Goal: Transaction & Acquisition: Purchase product/service

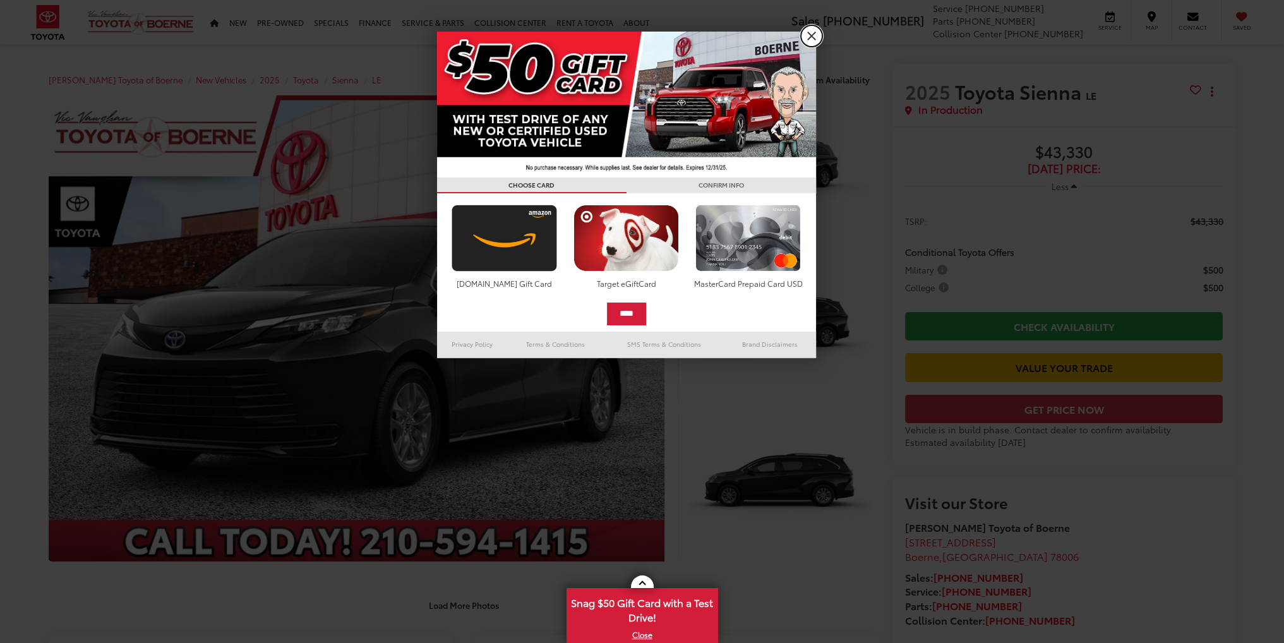
click at [812, 36] on link "X" at bounding box center [811, 35] width 21 height 21
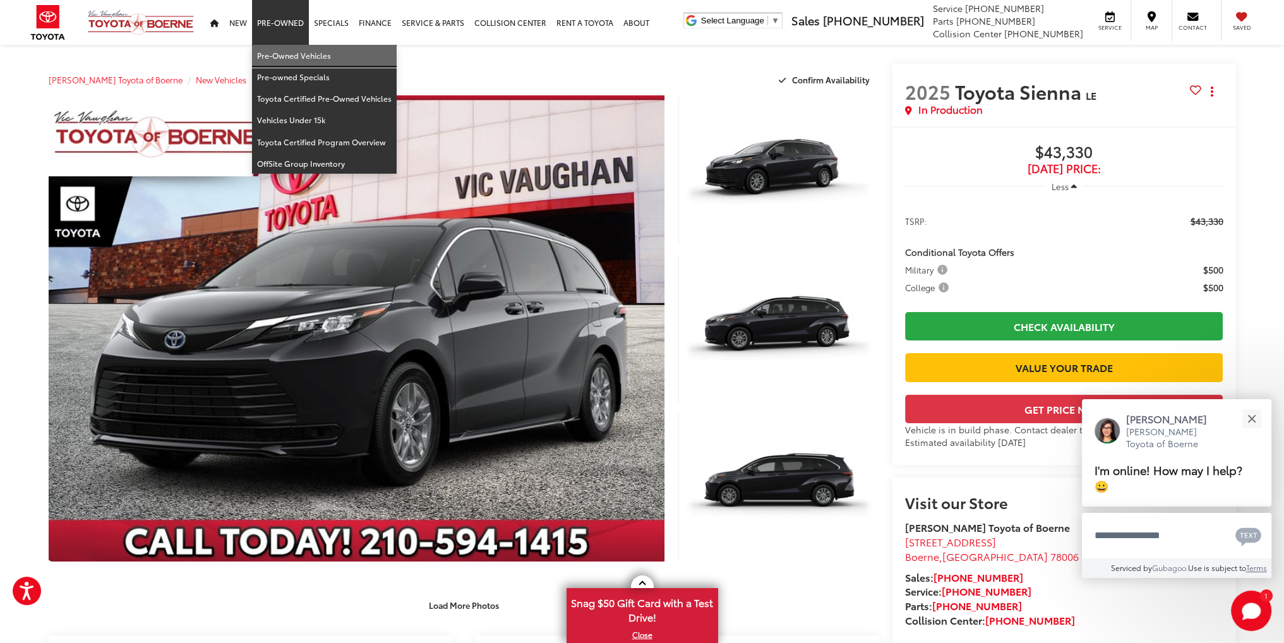
click at [296, 52] on link "Pre-Owned Vehicles" at bounding box center [324, 55] width 145 height 21
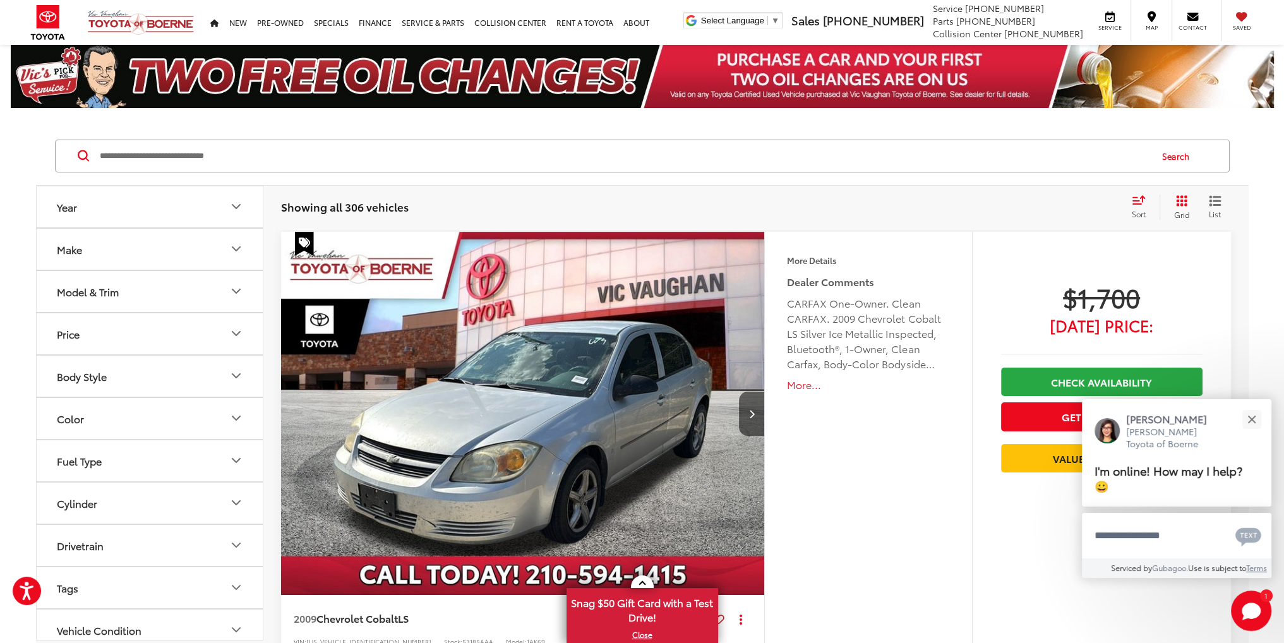
click at [231, 249] on icon "Make" at bounding box center [236, 248] width 15 height 15
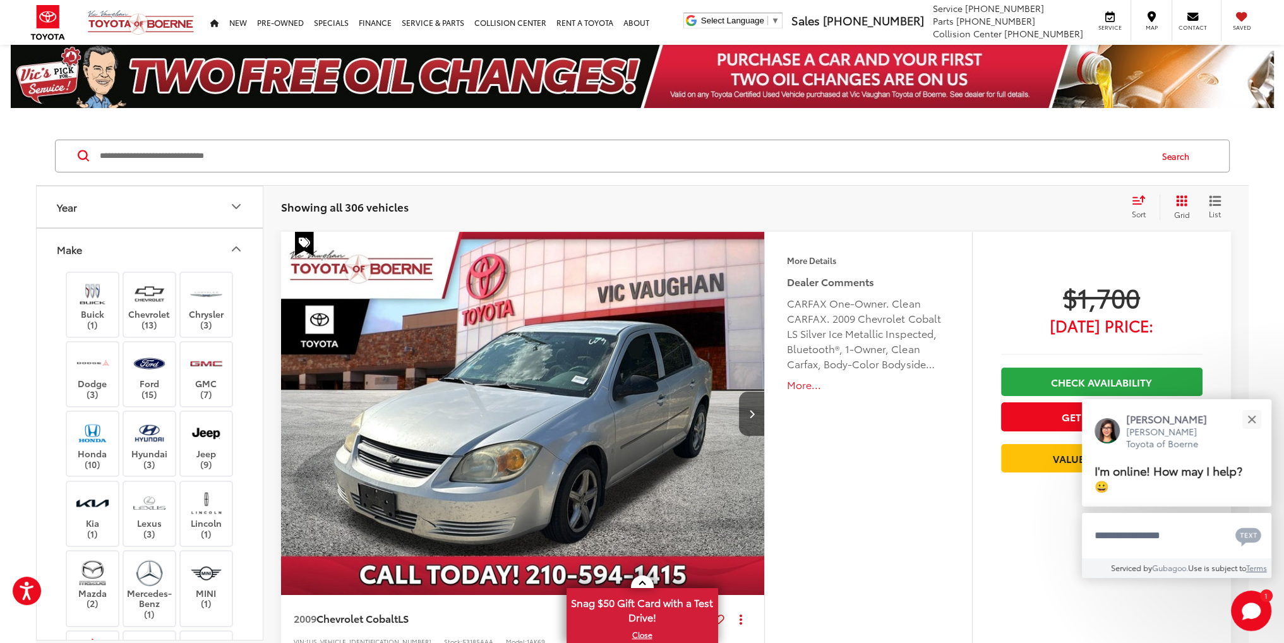
click at [231, 250] on icon "Make" at bounding box center [236, 248] width 15 height 15
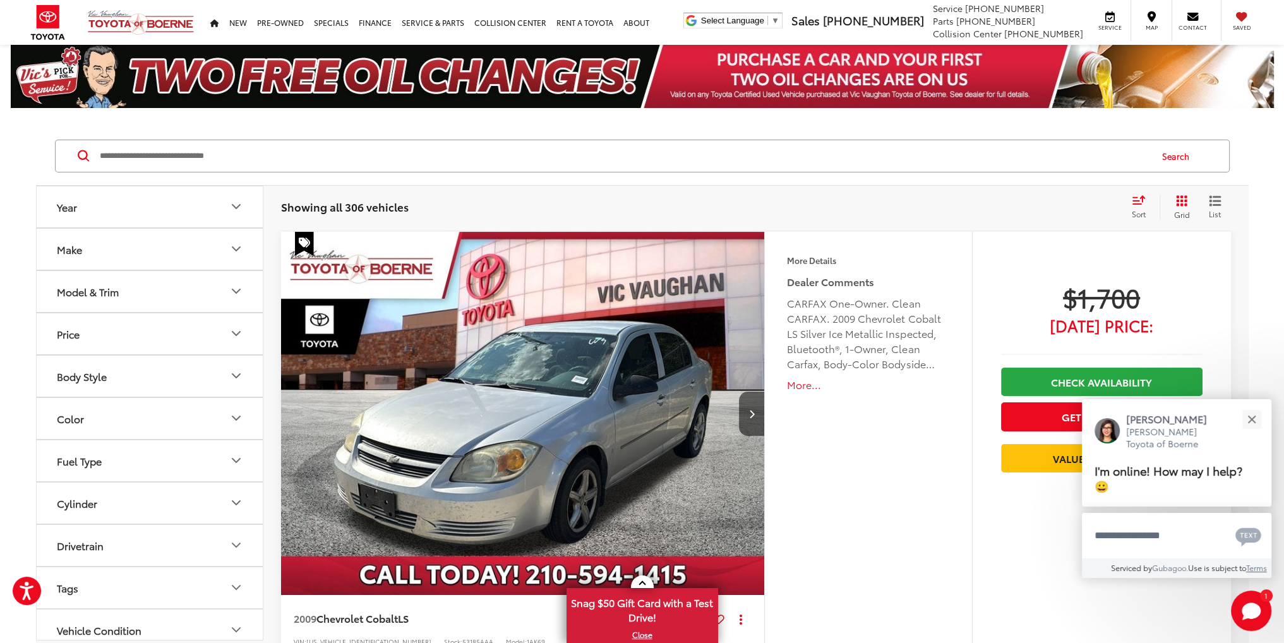
click at [240, 289] on icon "Model & Trim" at bounding box center [236, 291] width 8 height 4
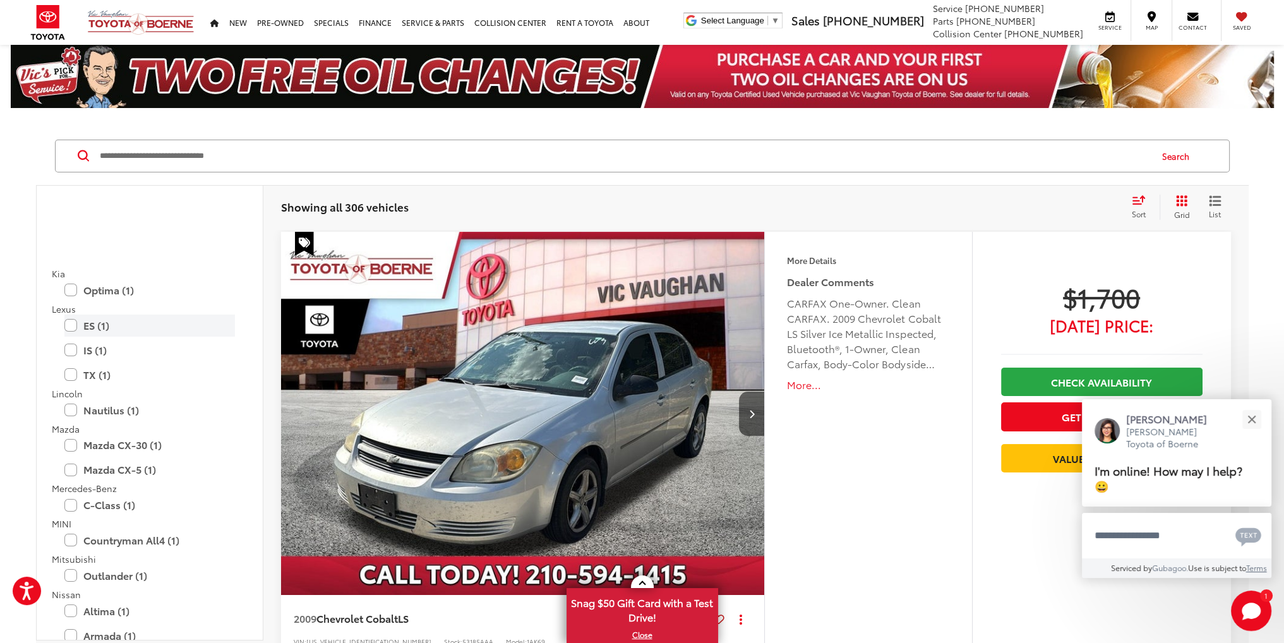
scroll to position [1137, 0]
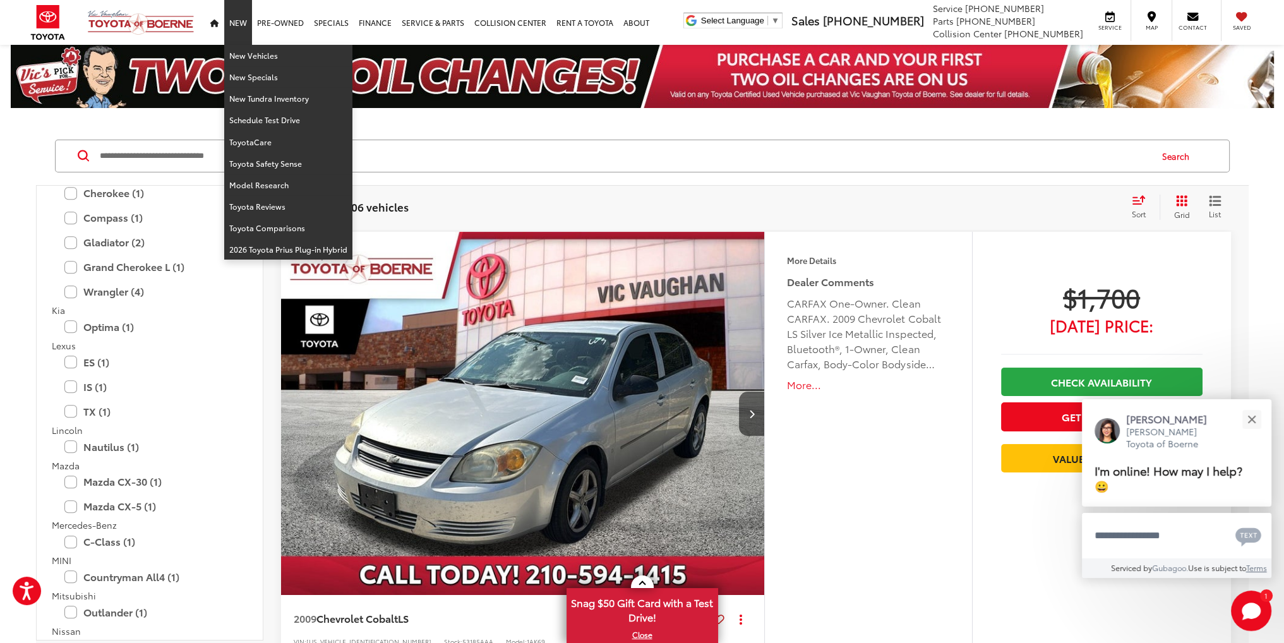
click at [235, 20] on link "New" at bounding box center [238, 22] width 28 height 45
click at [243, 59] on link "New Vehicles" at bounding box center [288, 55] width 128 height 21
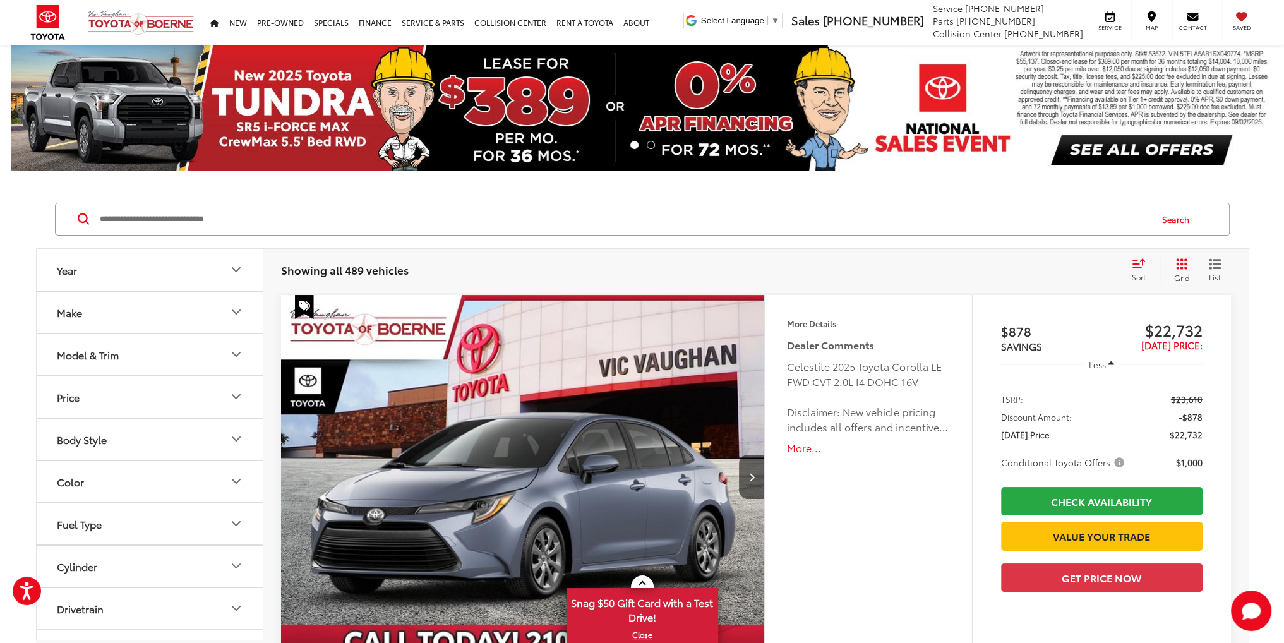
click at [378, 210] on input "Search by Make, Model, or Keyword" at bounding box center [625, 219] width 1052 height 30
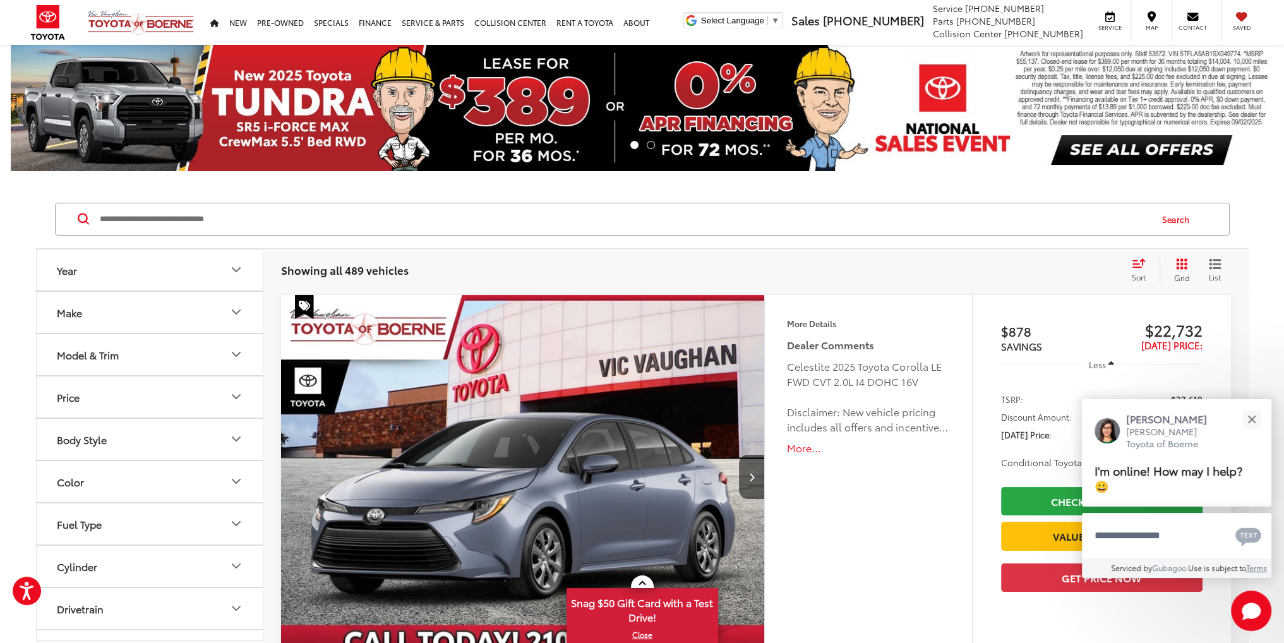
click at [237, 357] on icon "Model & Trim" at bounding box center [236, 354] width 15 height 15
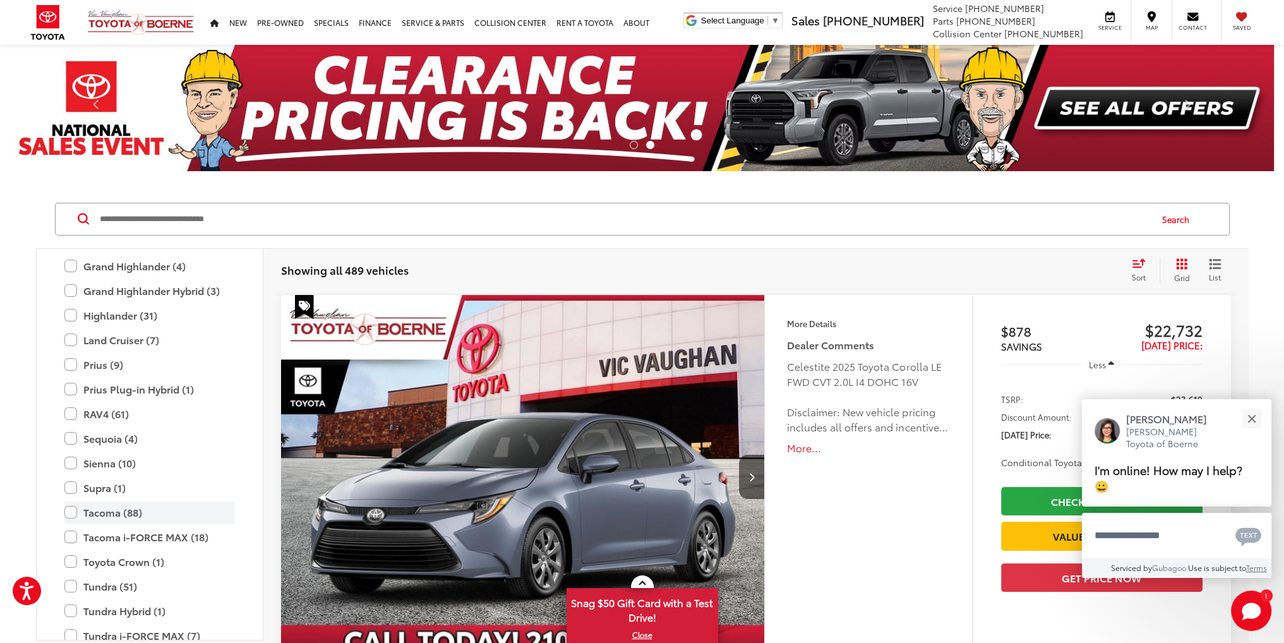
scroll to position [308, 0]
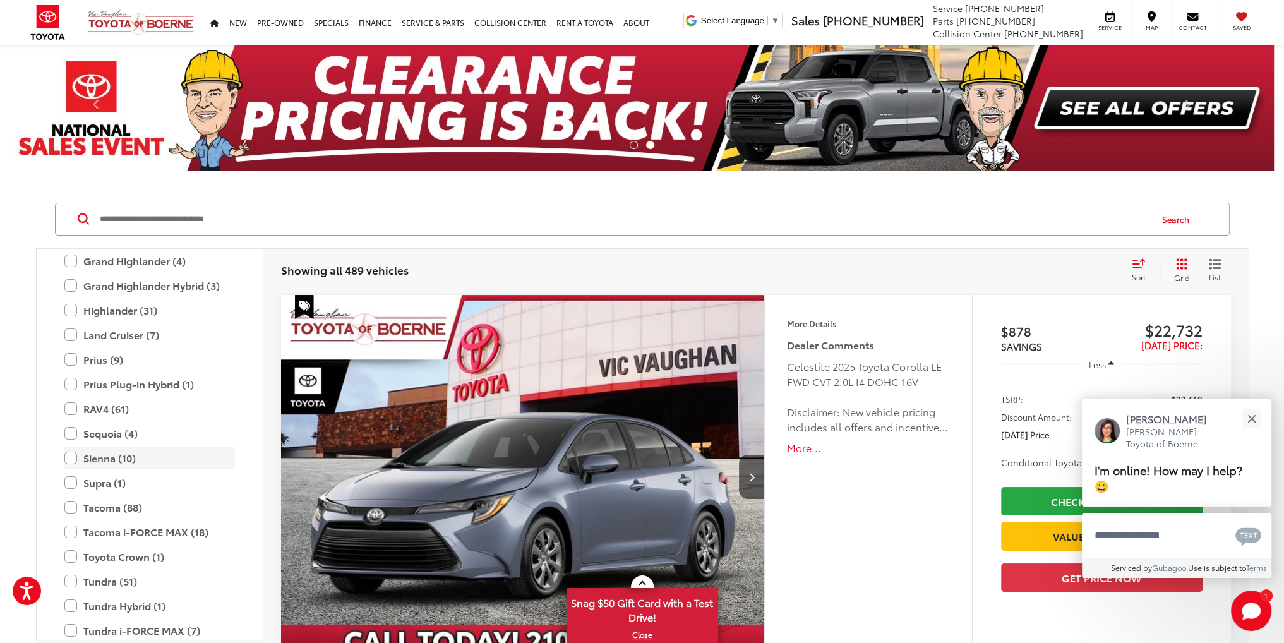
click at [71, 455] on label "Sienna (10)" at bounding box center [149, 458] width 171 height 22
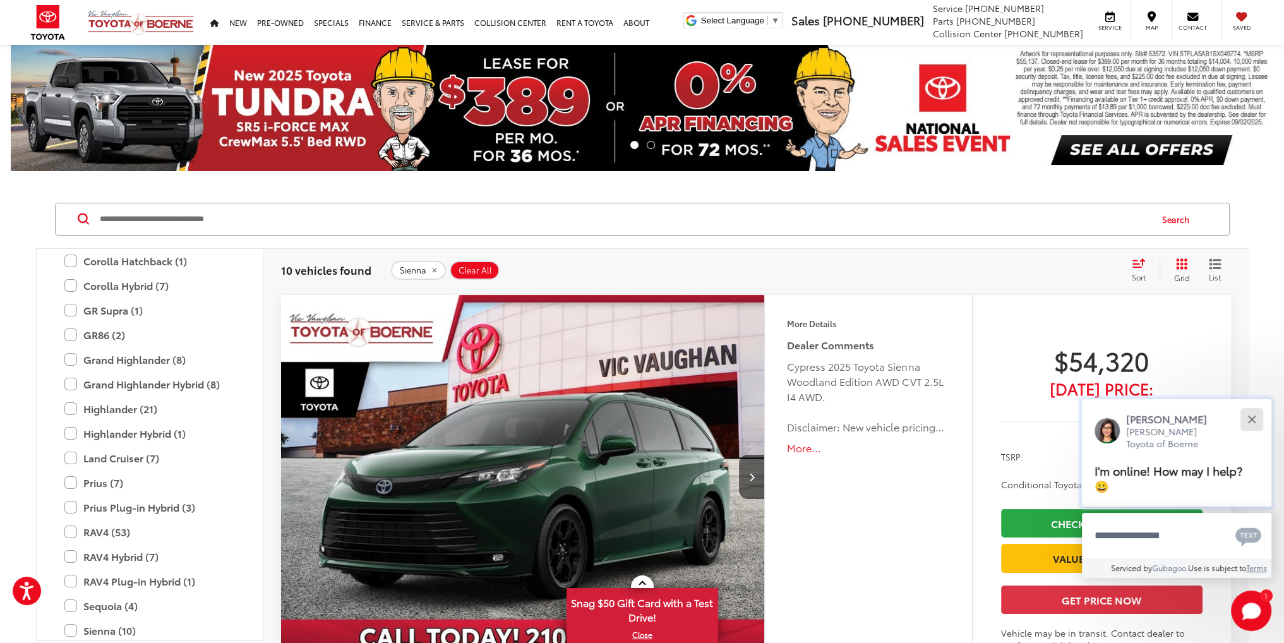
click at [1247, 416] on button "Close" at bounding box center [1251, 419] width 27 height 27
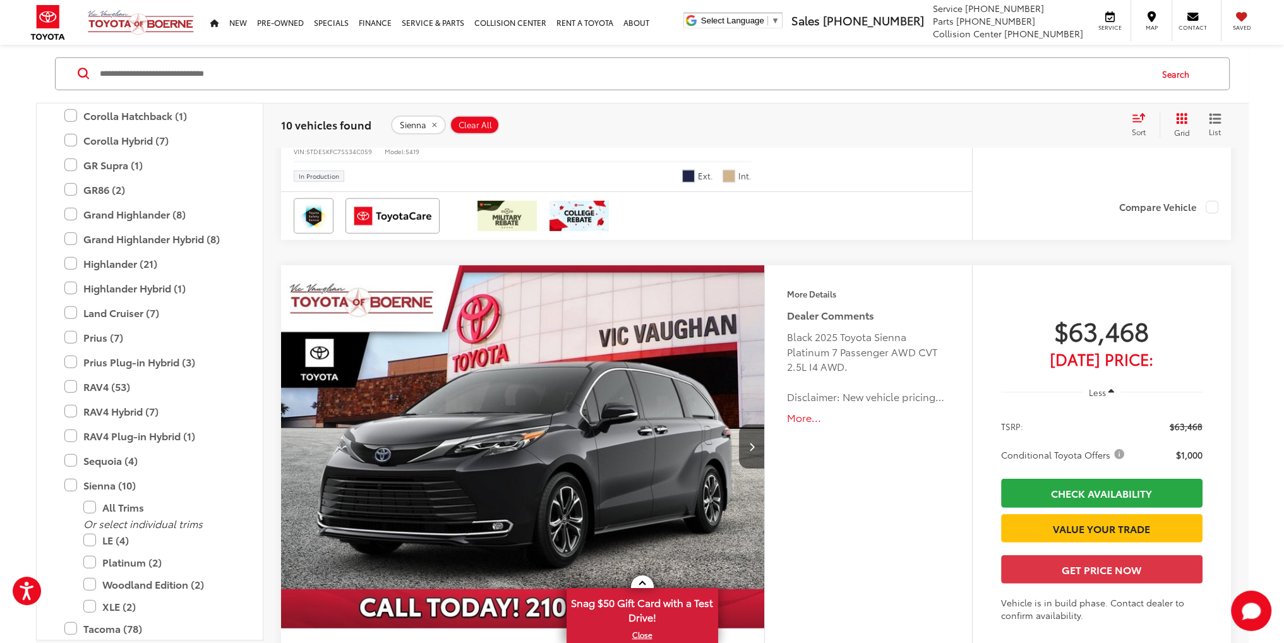
scroll to position [5014, 0]
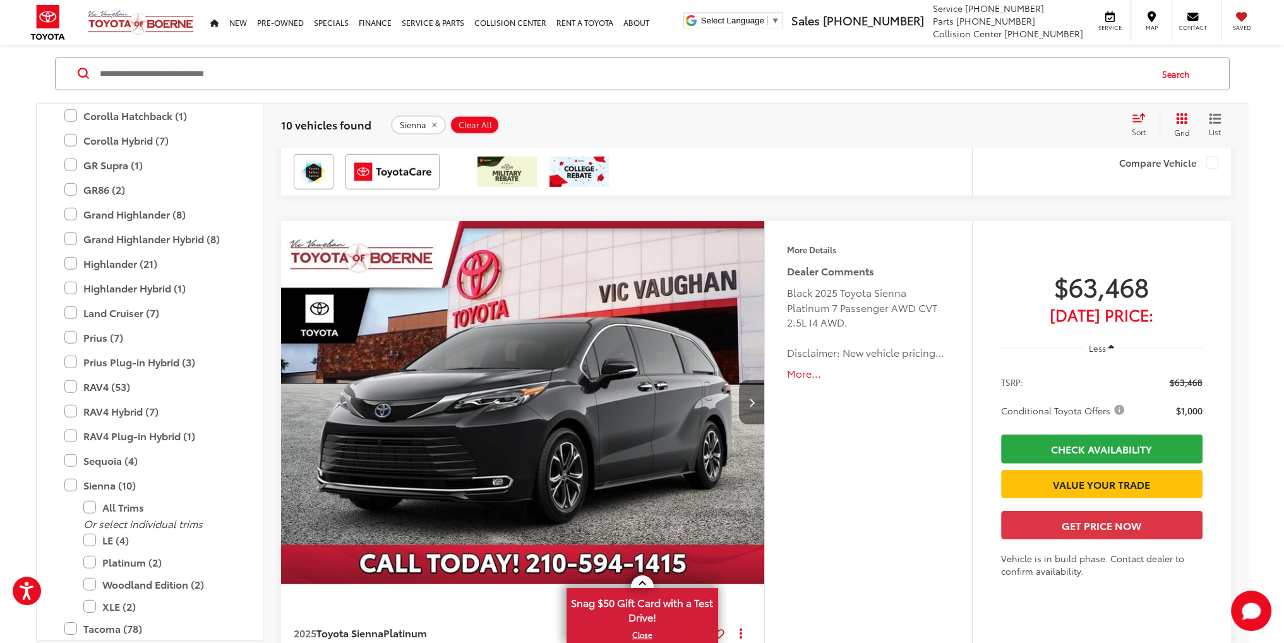
click at [753, 403] on button "Next image" at bounding box center [751, 402] width 25 height 44
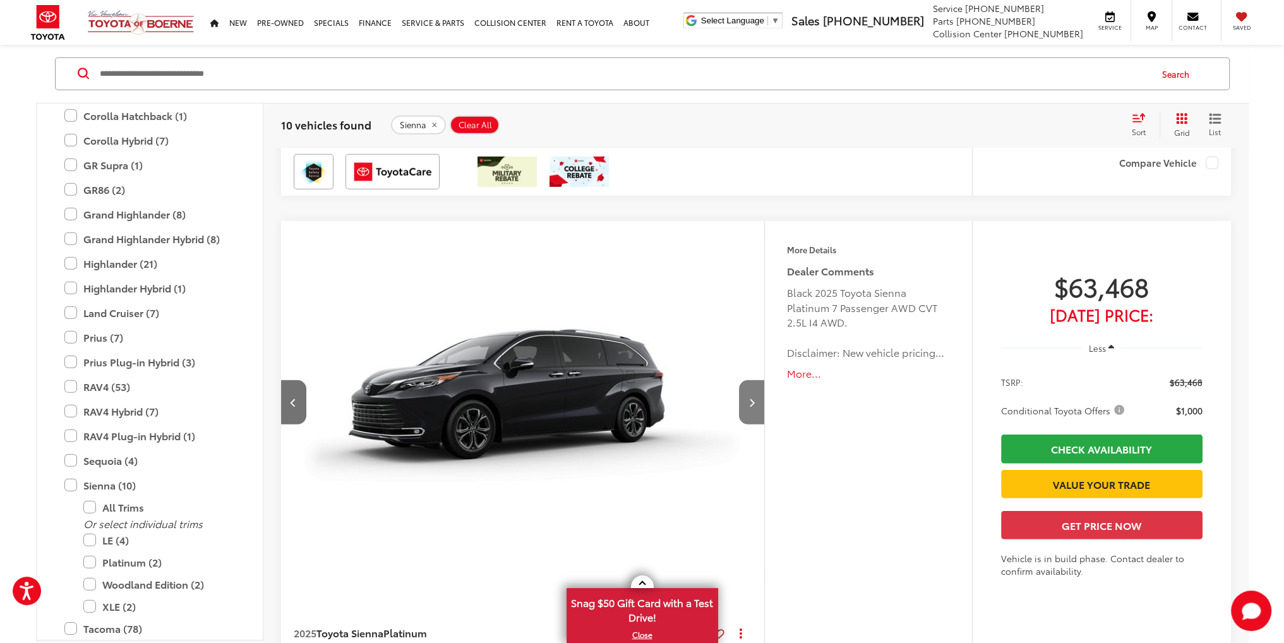
click at [753, 403] on button "Next image" at bounding box center [751, 402] width 25 height 44
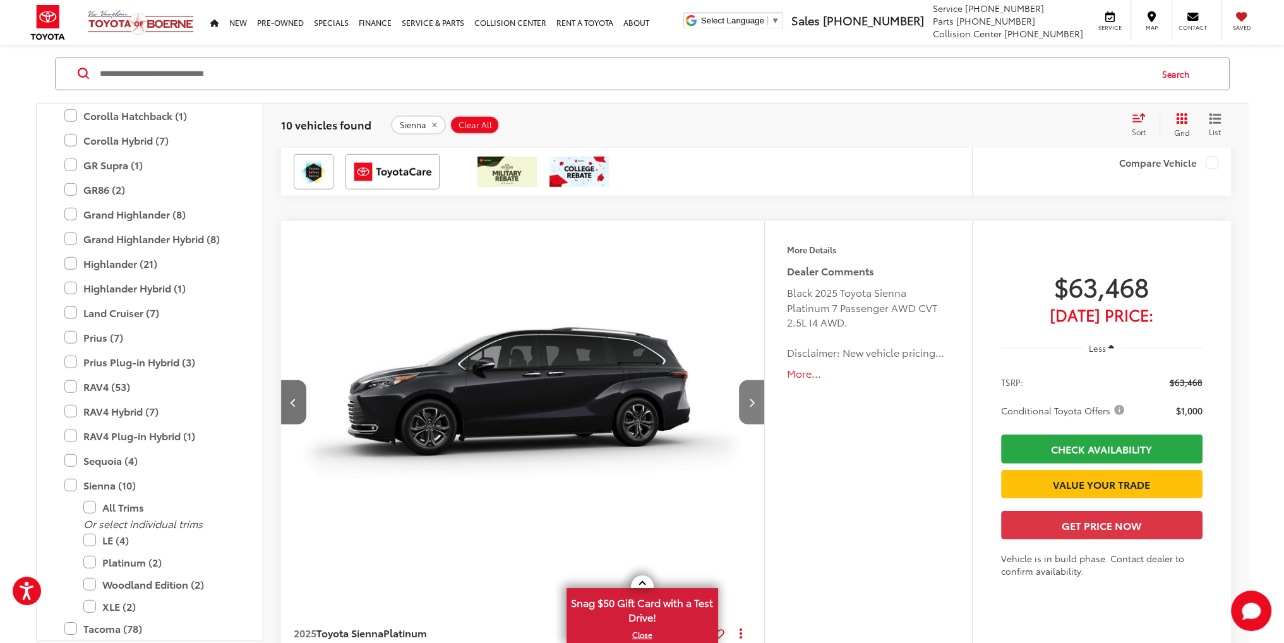
click at [753, 403] on button "Next image" at bounding box center [751, 402] width 25 height 44
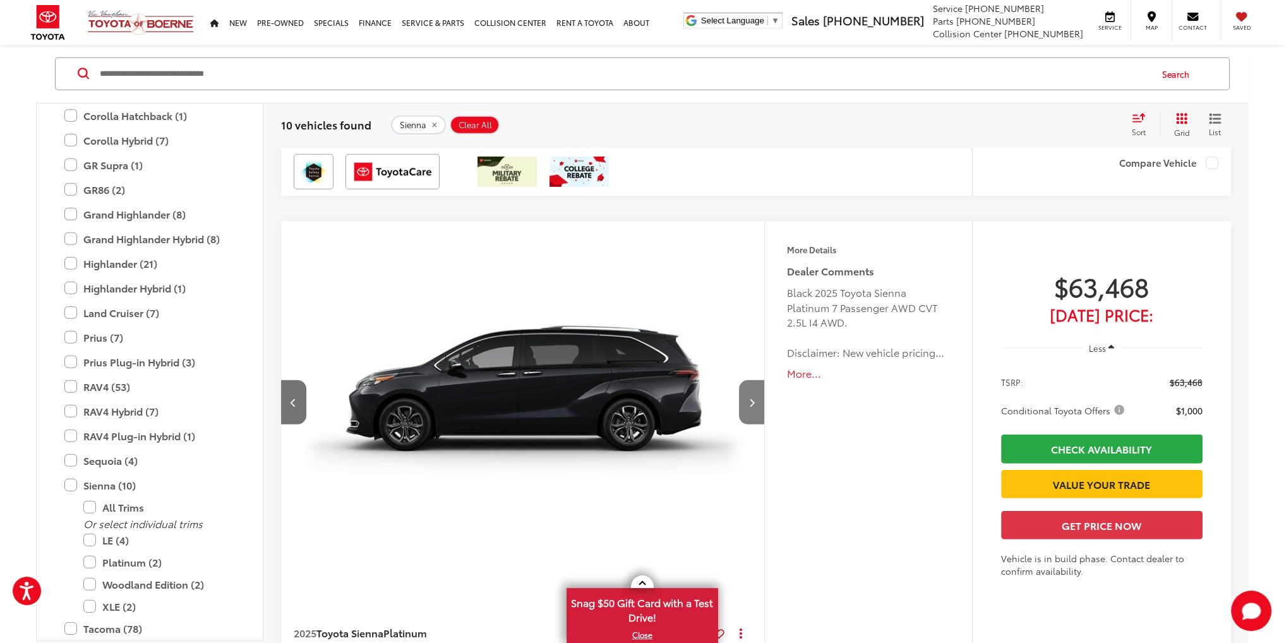
click at [753, 403] on button "Next image" at bounding box center [751, 402] width 25 height 44
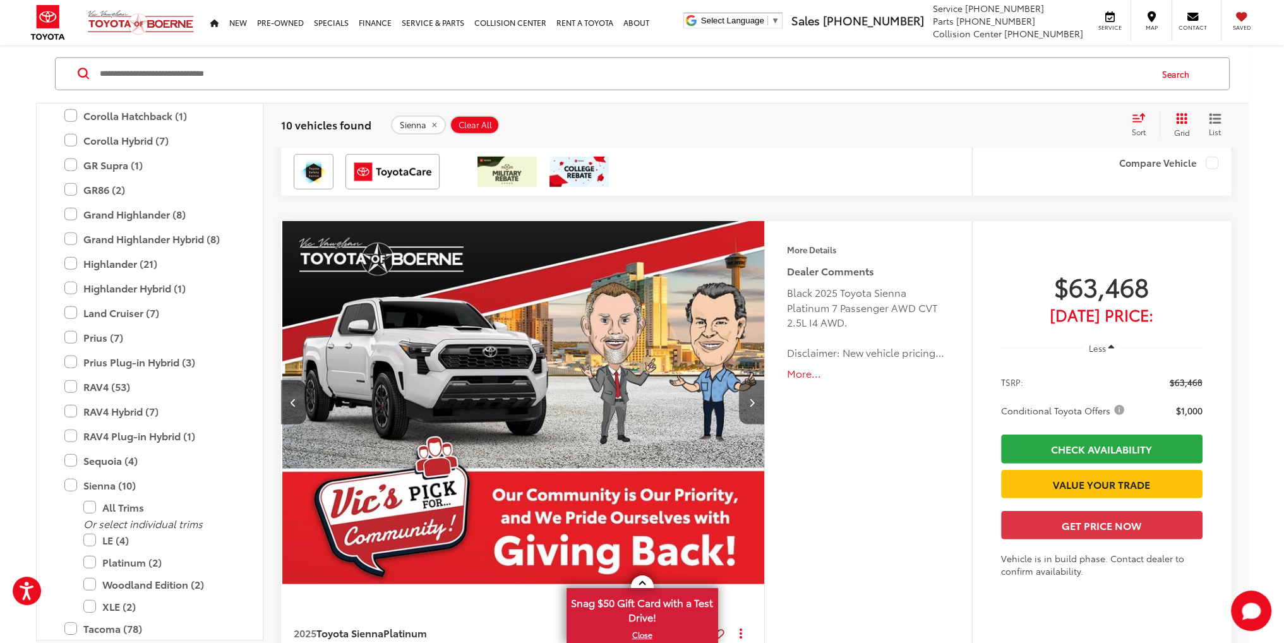
scroll to position [0, 1942]
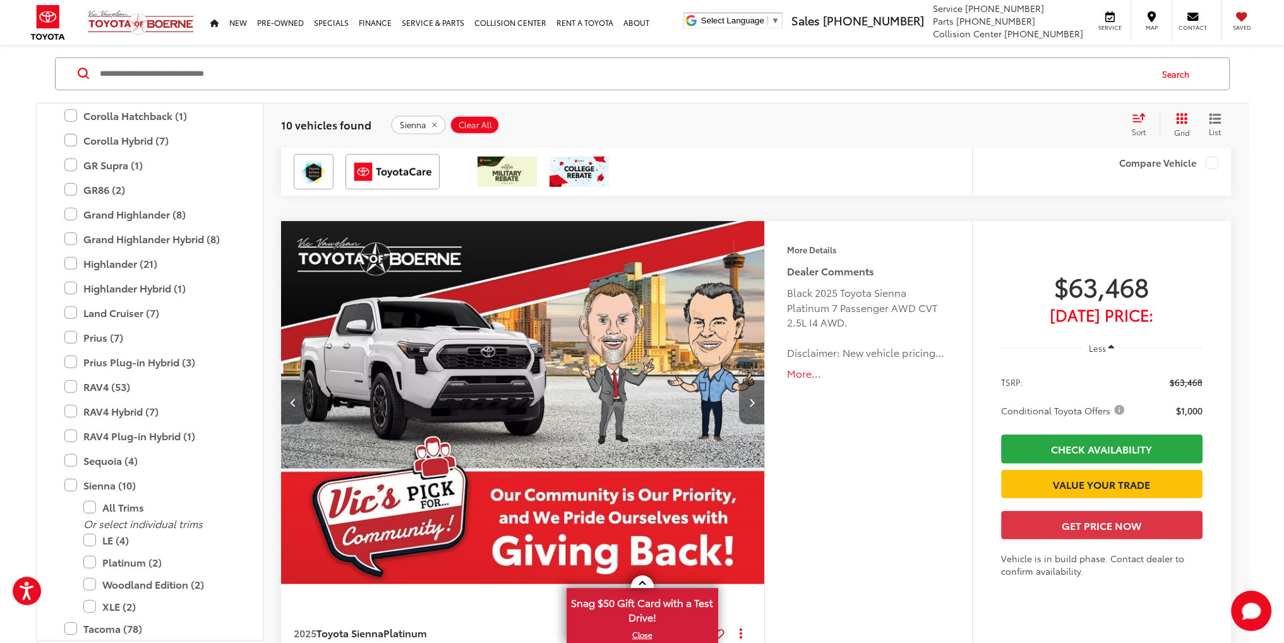
click at [753, 403] on button "Next image" at bounding box center [751, 402] width 25 height 44
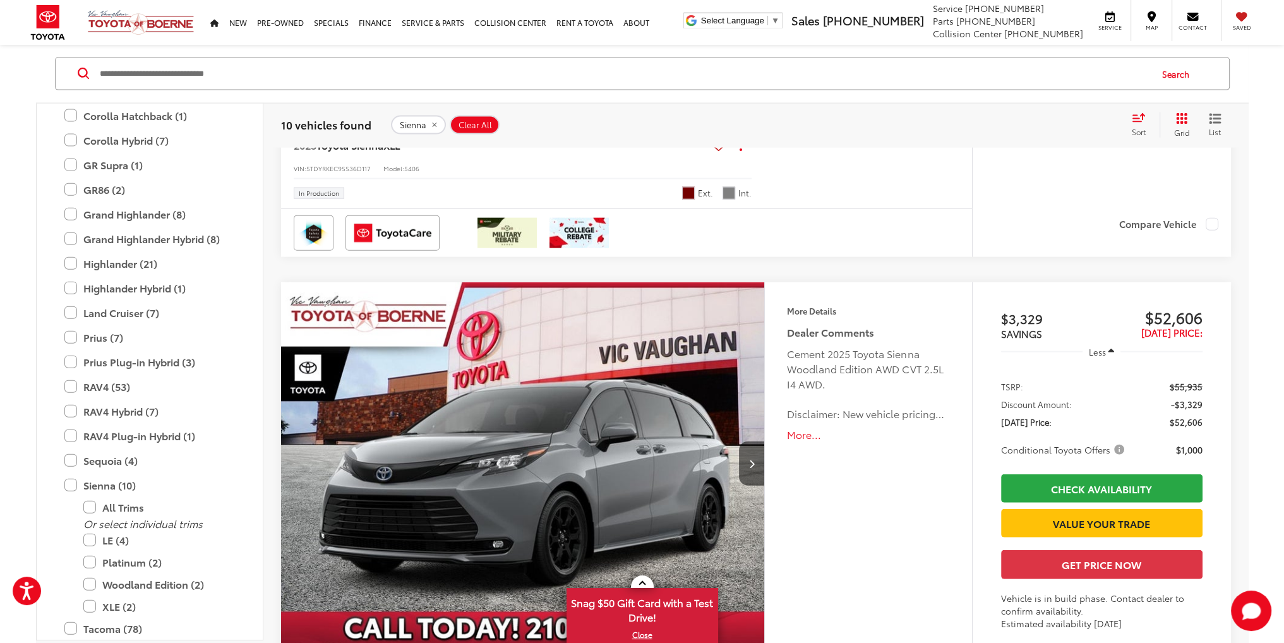
scroll to position [3877, 0]
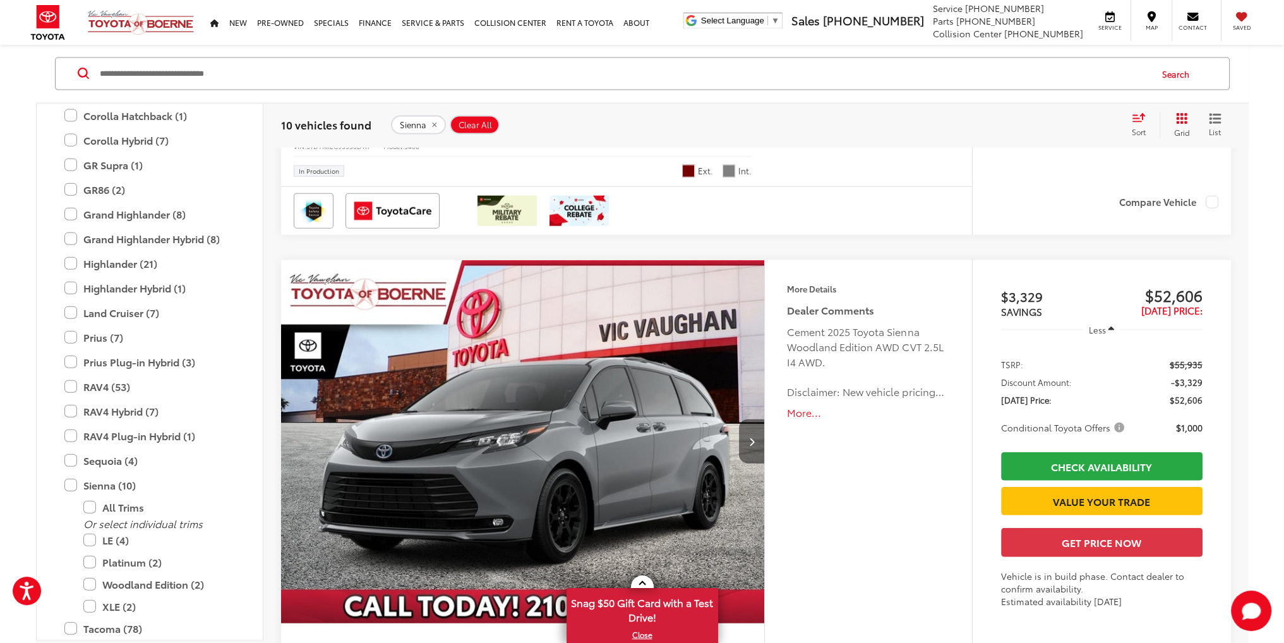
click at [755, 420] on button "Next image" at bounding box center [751, 441] width 25 height 44
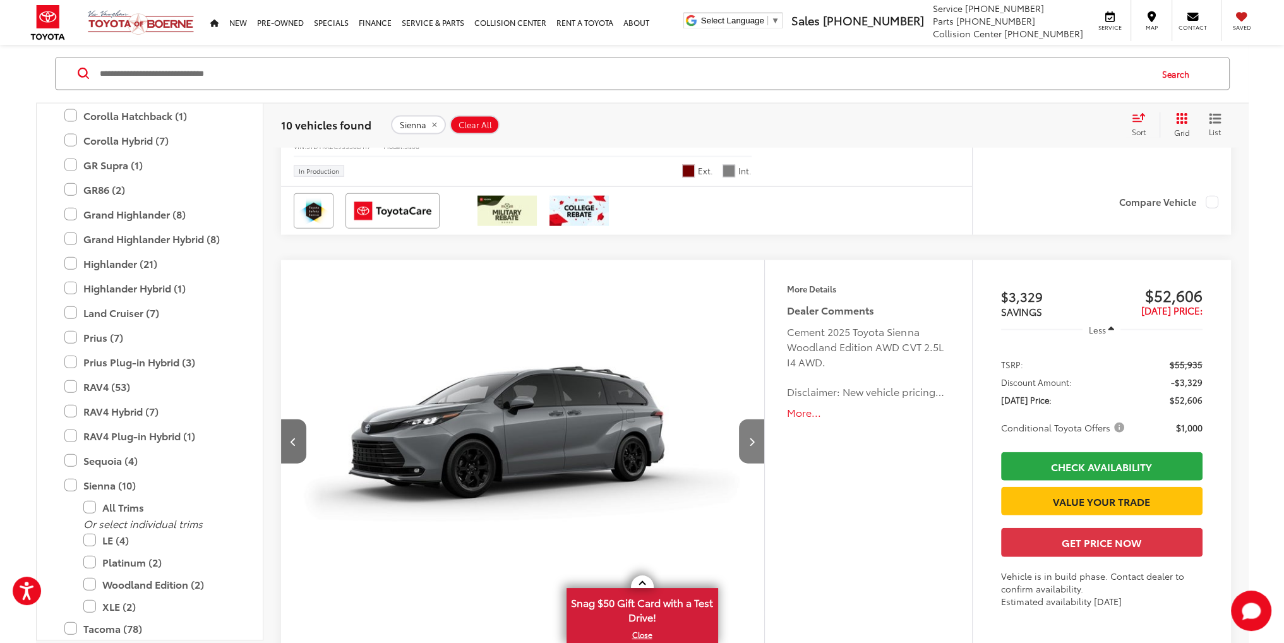
click at [755, 420] on button "Next image" at bounding box center [751, 441] width 25 height 44
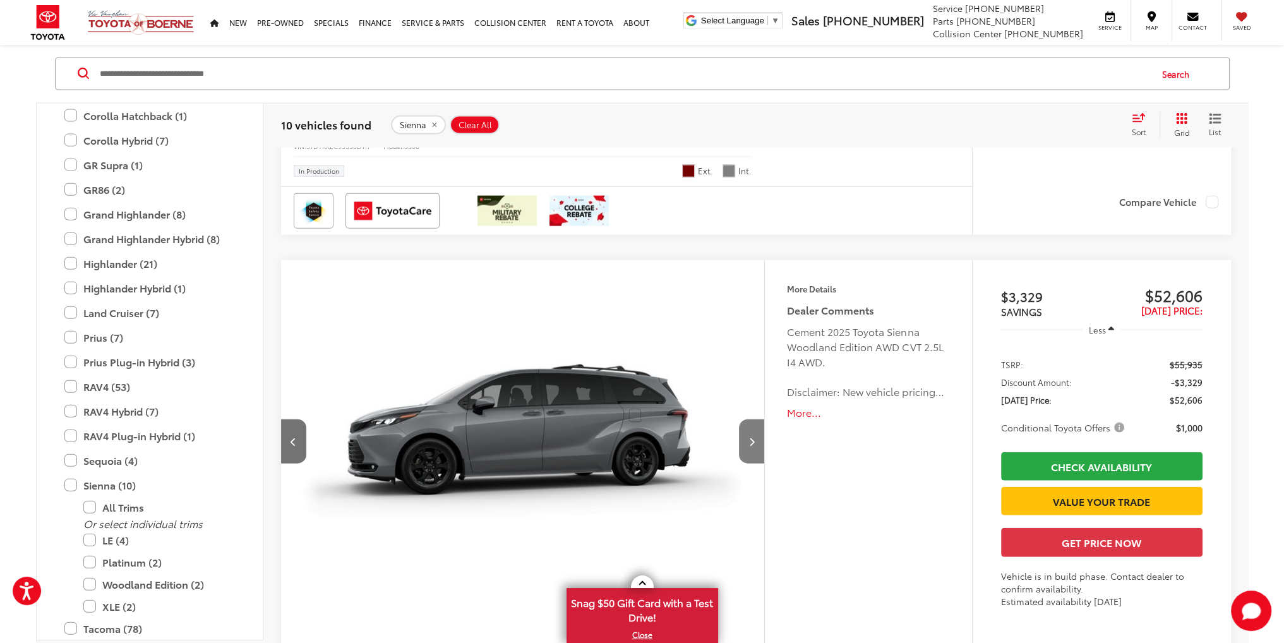
click at [755, 420] on button "Next image" at bounding box center [751, 441] width 25 height 44
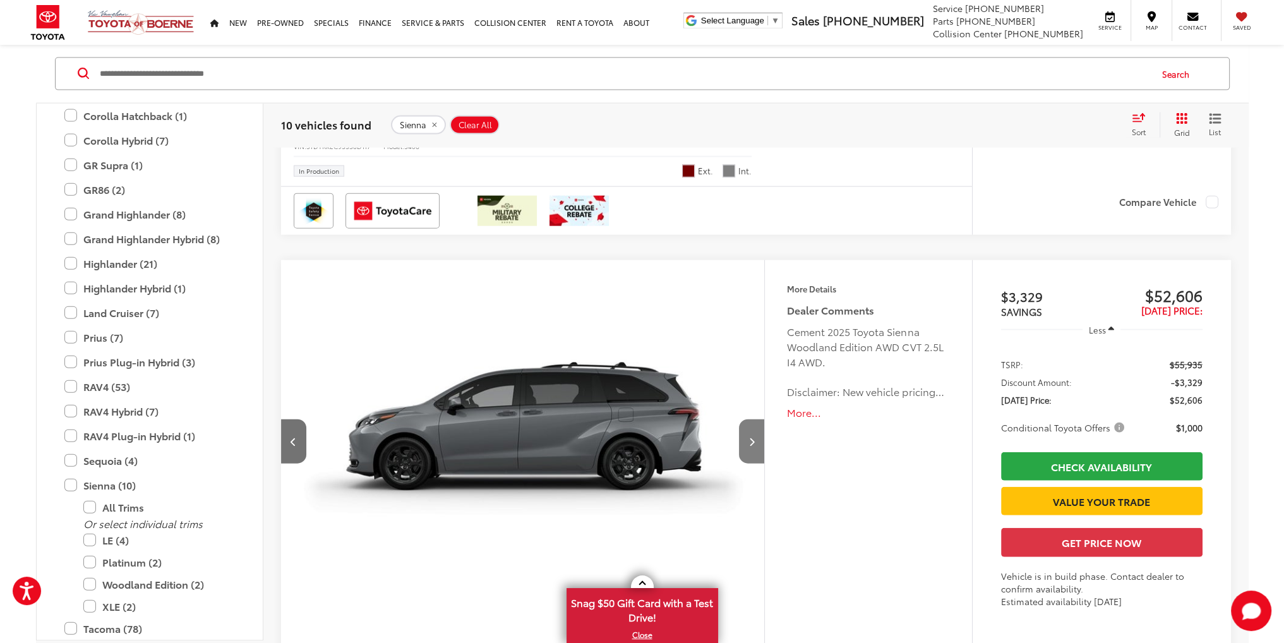
click at [755, 420] on button "Next image" at bounding box center [751, 441] width 25 height 44
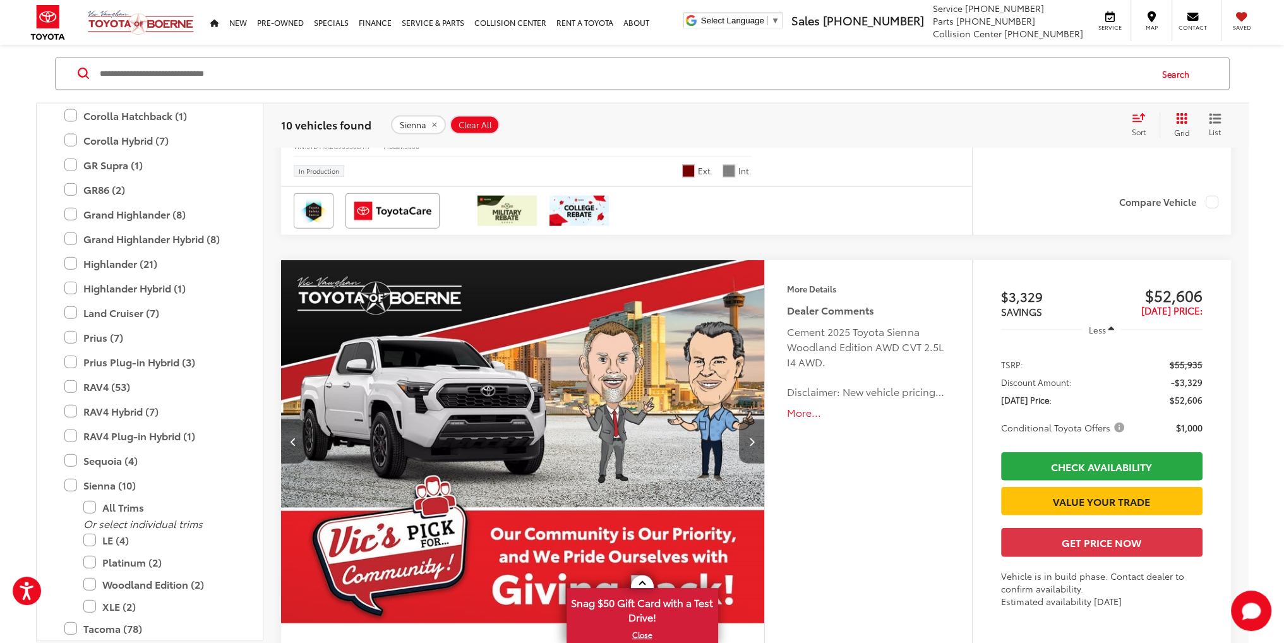
click at [755, 420] on button "Next image" at bounding box center [751, 441] width 25 height 44
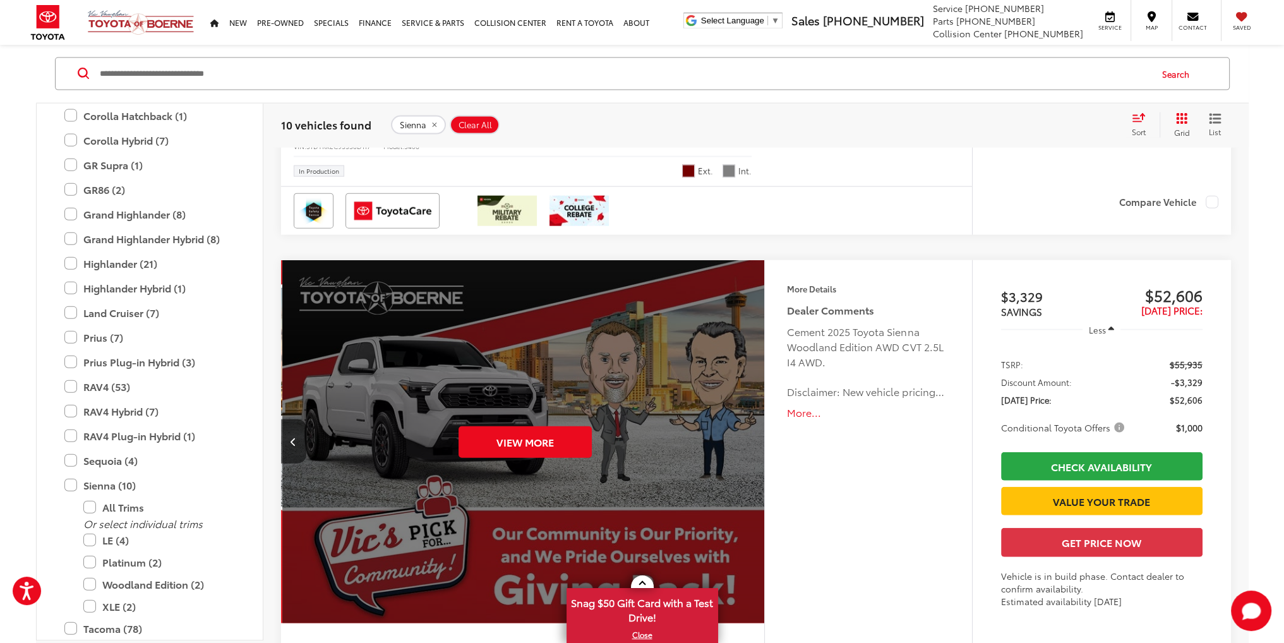
scroll to position [0, 2428]
click at [755, 420] on div "View More" at bounding box center [523, 442] width 486 height 364
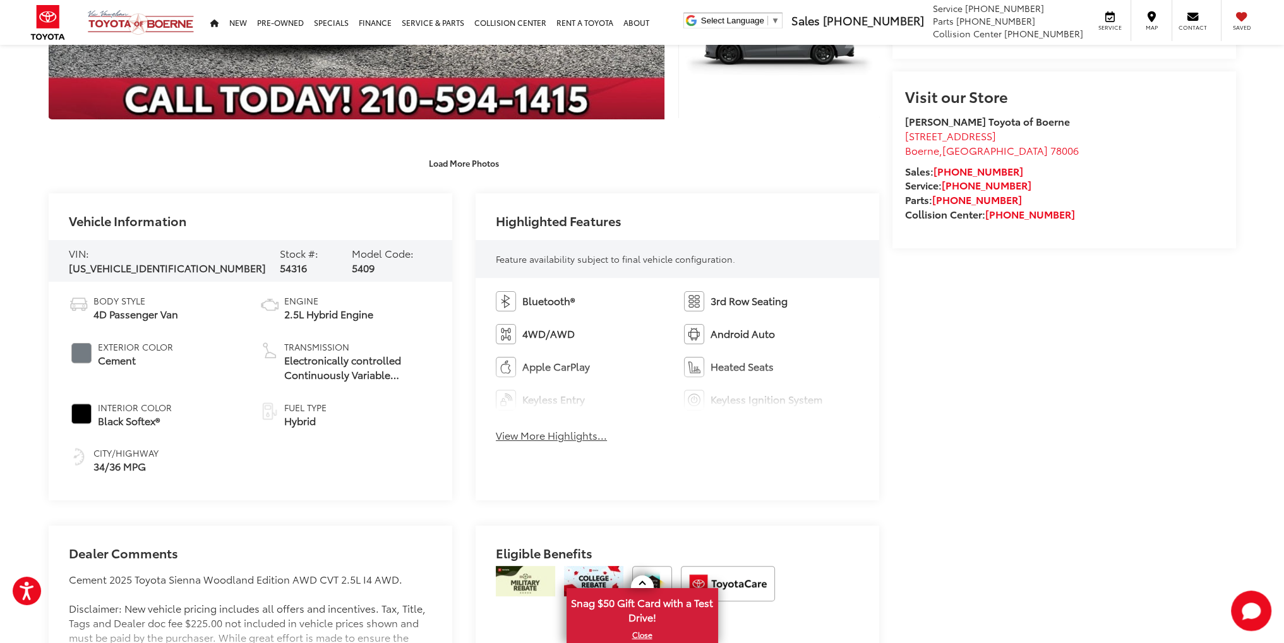
click at [538, 435] on button "View More Highlights..." at bounding box center [551, 435] width 111 height 15
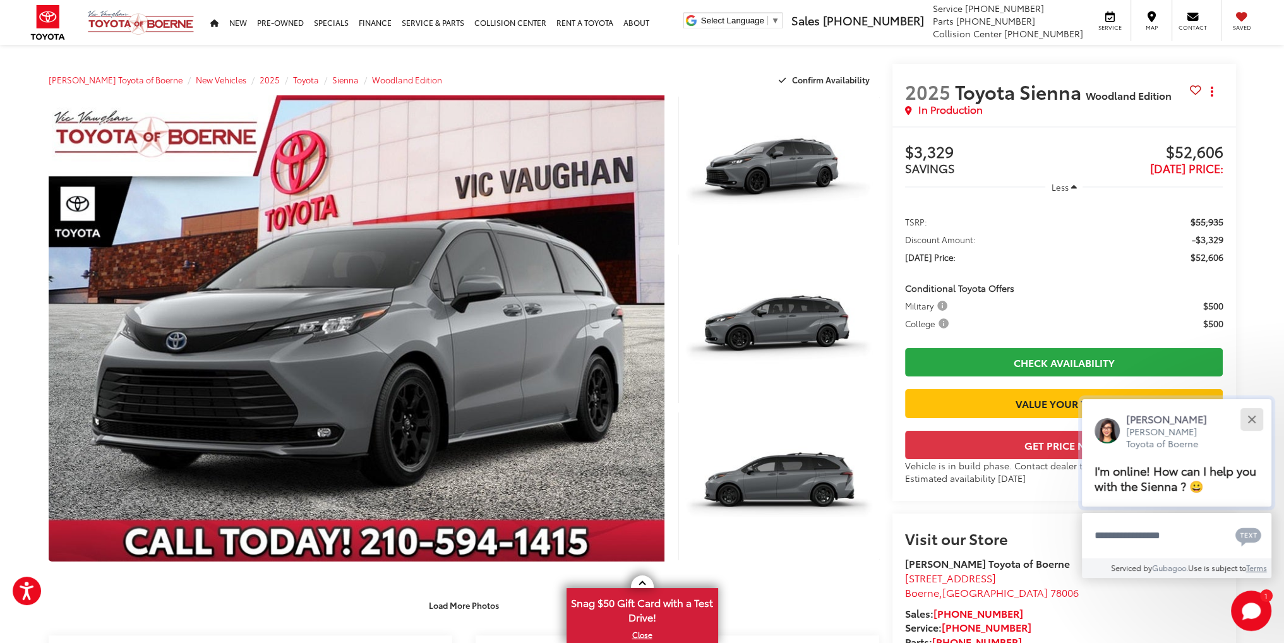
click at [1250, 421] on button "Close" at bounding box center [1251, 419] width 27 height 27
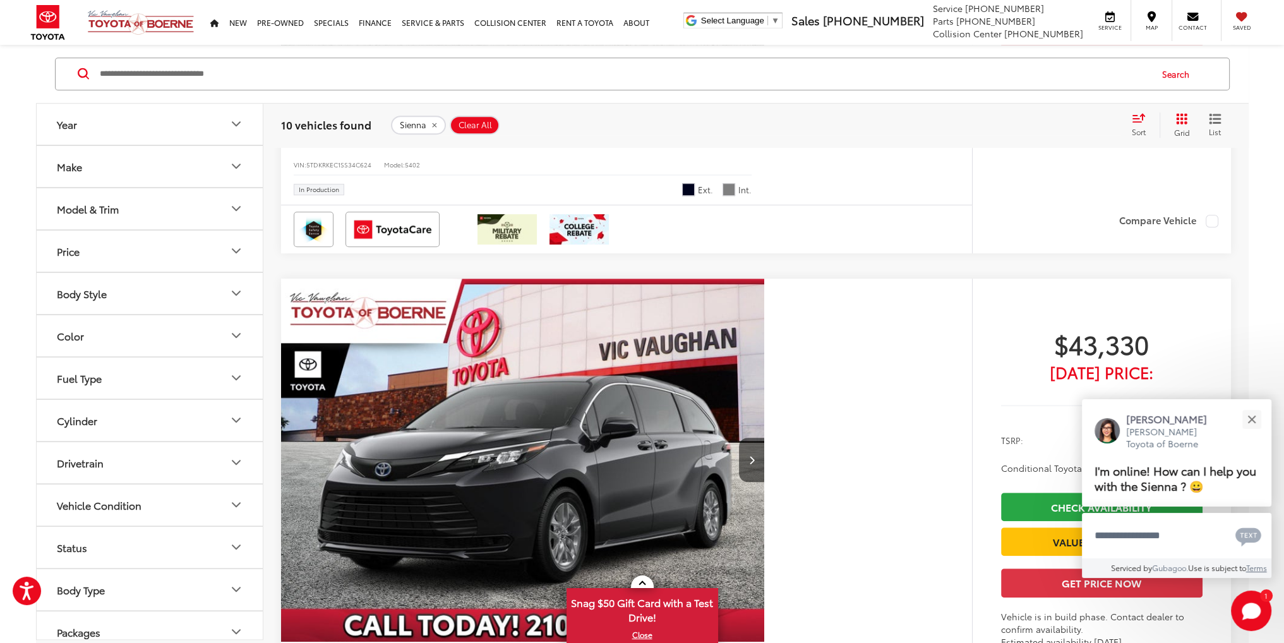
scroll to position [1200, 0]
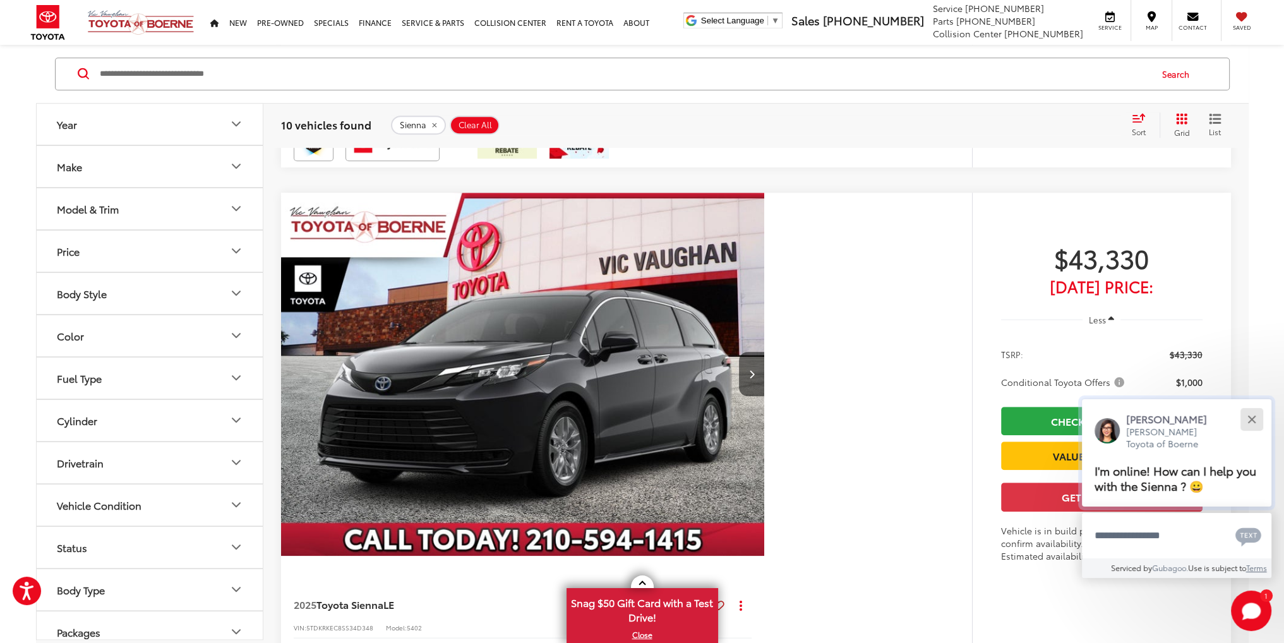
click at [1251, 421] on button "Close" at bounding box center [1251, 419] width 27 height 27
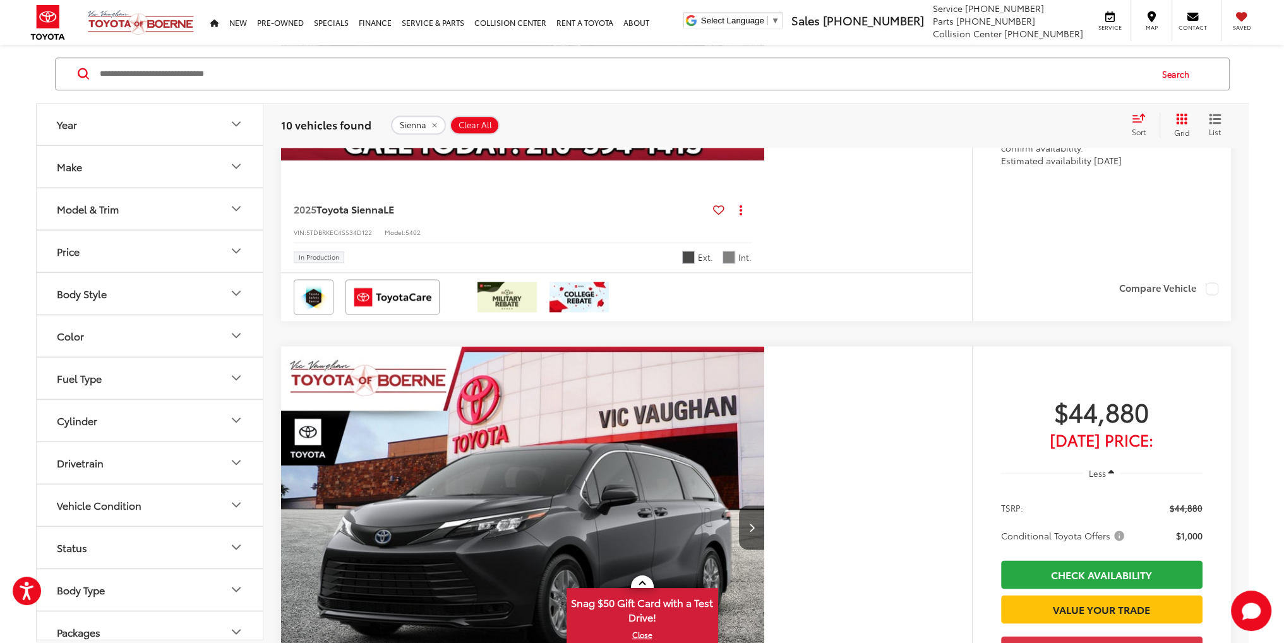
scroll to position [2148, 0]
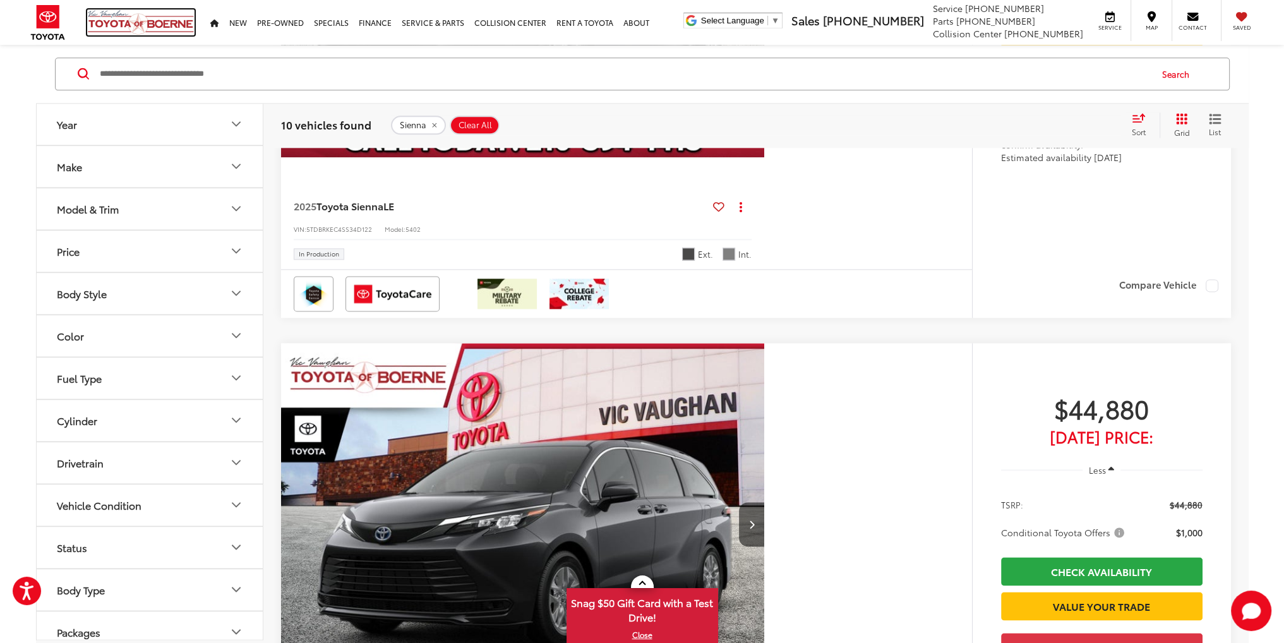
click at [108, 17] on img at bounding box center [140, 22] width 107 height 26
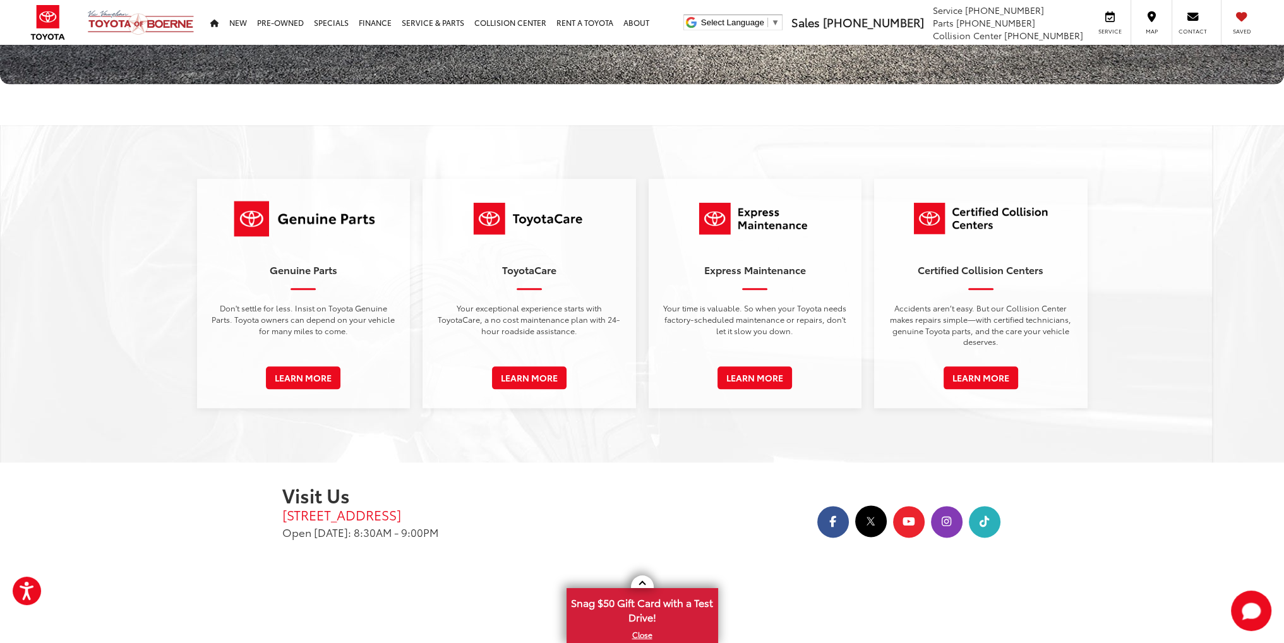
scroll to position [2080, 0]
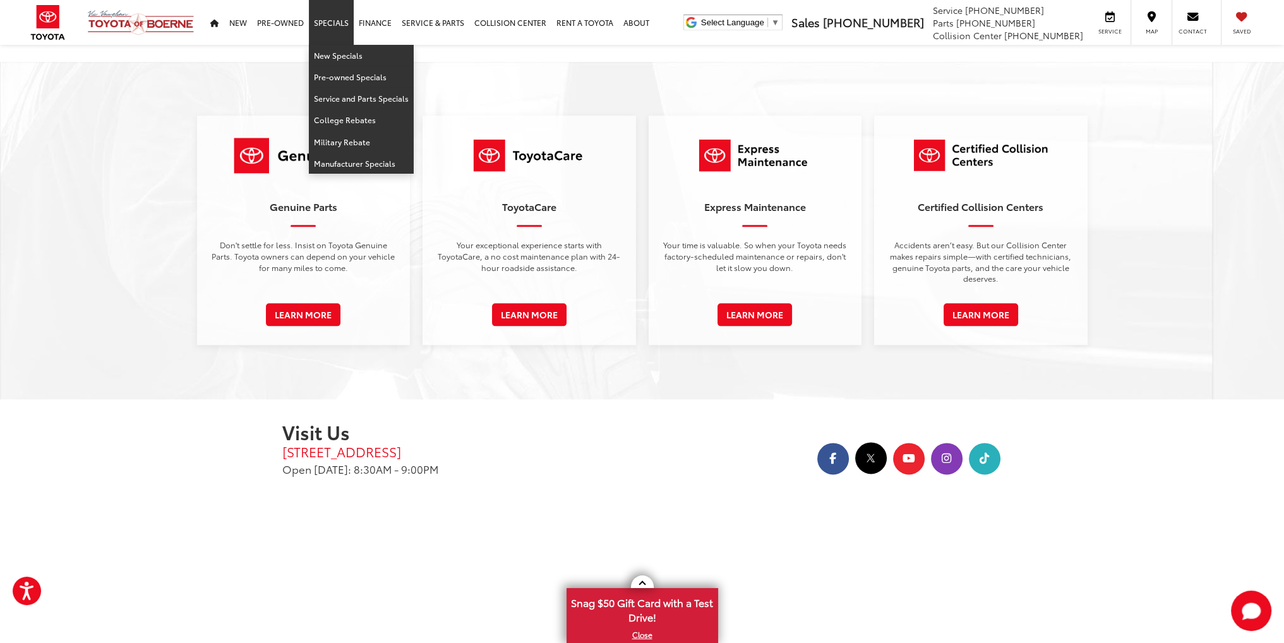
click at [339, 14] on link "Specials" at bounding box center [331, 22] width 45 height 45
click at [328, 46] on link "New Specials" at bounding box center [361, 55] width 105 height 21
